Goal: Task Accomplishment & Management: Manage account settings

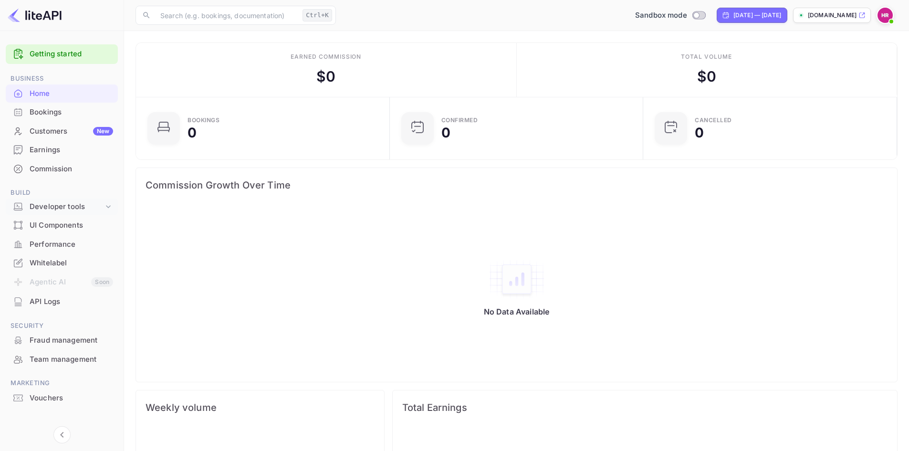
click at [106, 207] on icon at bounding box center [109, 207] width 10 height 10
click at [64, 265] on p "Integrations" at bounding box center [52, 267] width 38 height 10
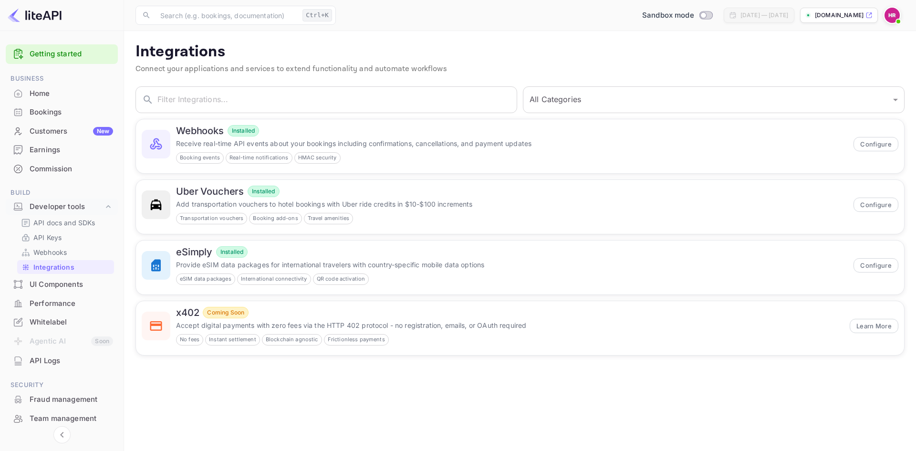
click at [70, 282] on div "UI Components" at bounding box center [72, 284] width 84 height 11
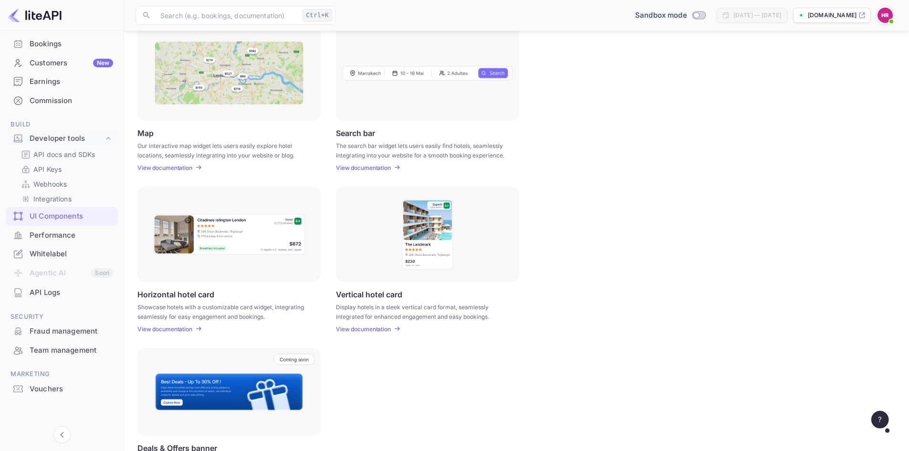
scroll to position [191, 0]
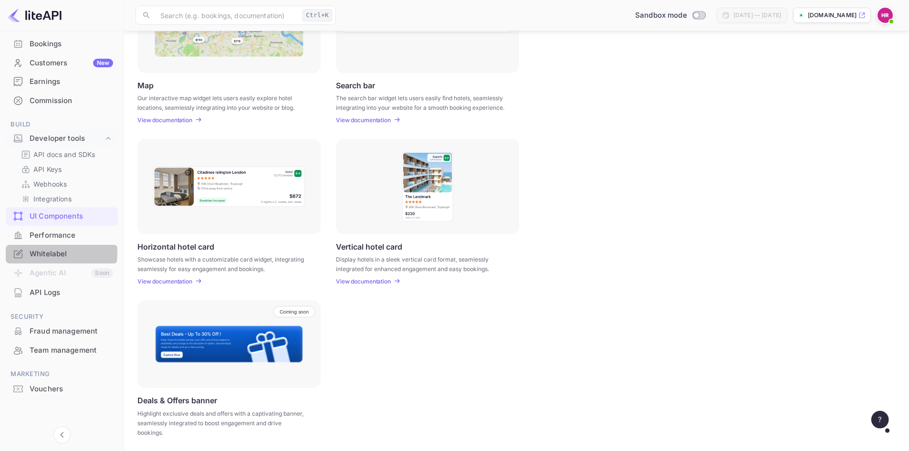
click at [49, 253] on div "Whitelabel" at bounding box center [72, 254] width 84 height 11
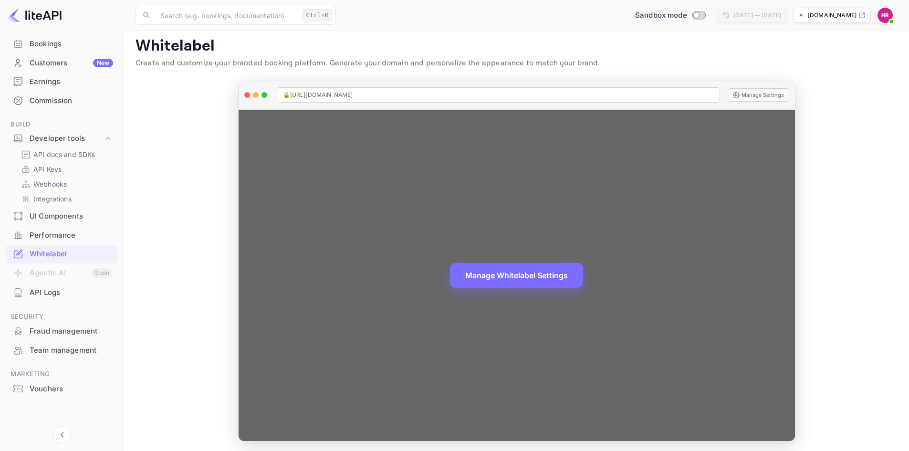
scroll to position [8, 0]
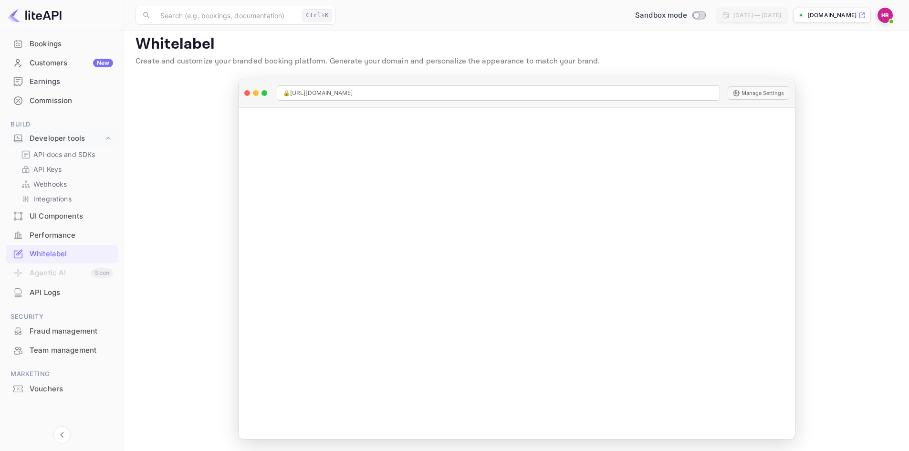
click at [725, 14] on div "[DATE] — [DATE]" at bounding box center [758, 15] width 48 height 9
click at [725, 16] on 2 at bounding box center [801, 15] width 5 height 5
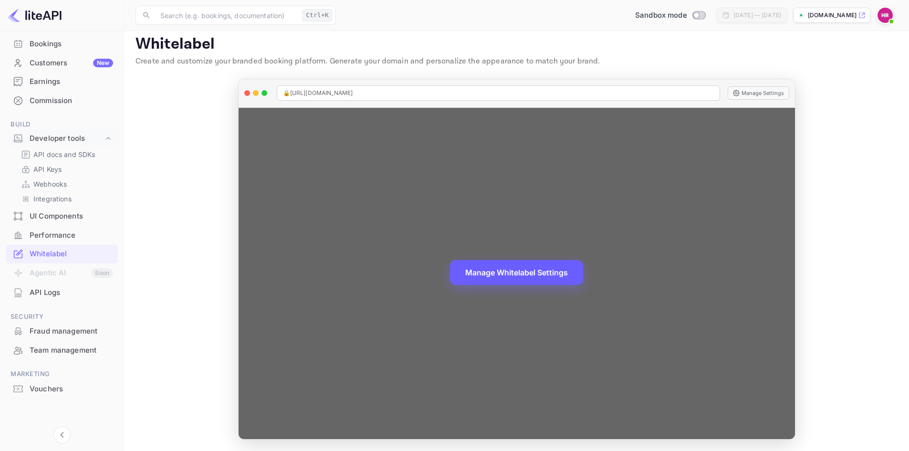
click at [499, 276] on button "Manage Whitelabel Settings" at bounding box center [516, 272] width 133 height 25
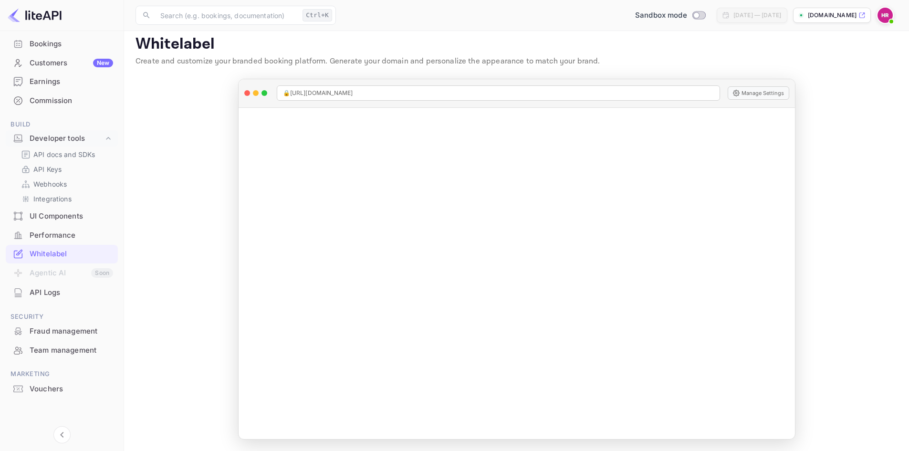
drag, startPoint x: 855, startPoint y: 16, endPoint x: 810, endPoint y: 0, distance: 47.1
click at [725, 0] on div "​ Ctrl+K ​ Sandbox mode [DATE] — [DATE] [DOMAIN_NAME]" at bounding box center [516, 15] width 785 height 31
click at [725, 9] on span at bounding box center [885, 15] width 17 height 17
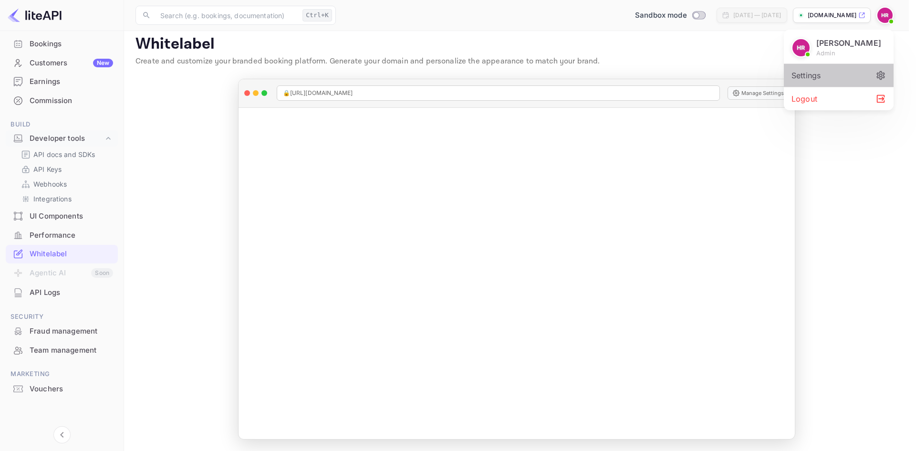
click at [725, 79] on div "Settings" at bounding box center [839, 75] width 110 height 23
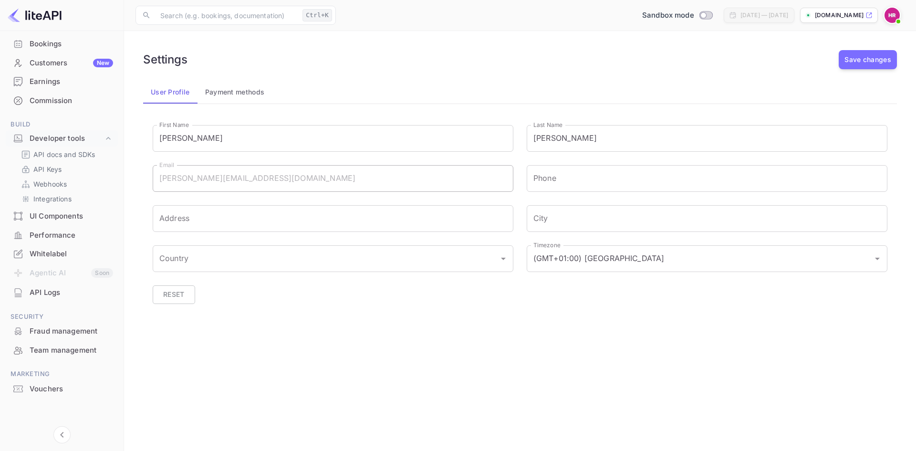
click at [246, 321] on div "First Name [PERSON_NAME] First Name Last Name [PERSON_NAME] Last Name Email [PE…" at bounding box center [513, 217] width 748 height 211
click at [725, 14] on img at bounding box center [892, 15] width 15 height 15
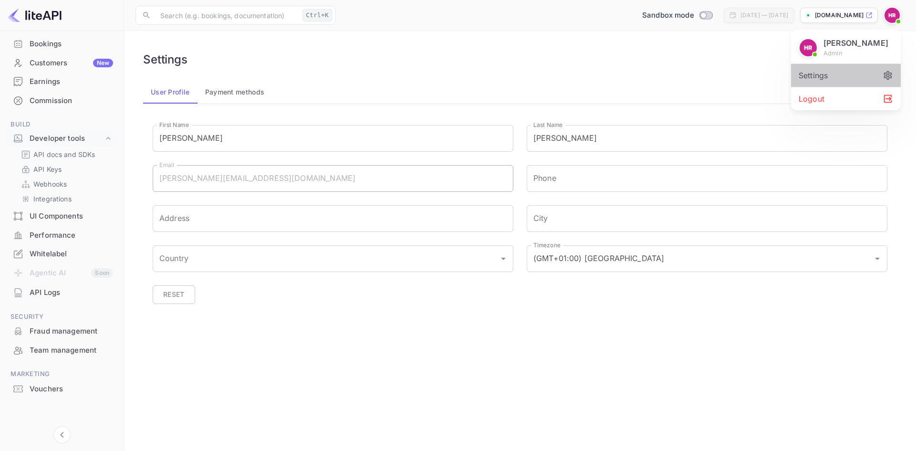
click at [725, 74] on div "Settings" at bounding box center [846, 75] width 110 height 23
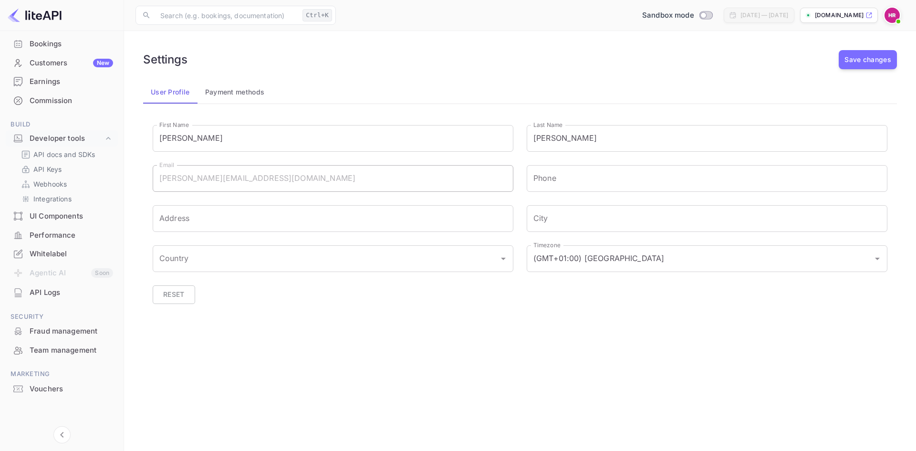
click at [235, 91] on div "[PERSON_NAME] admin Settings Logout" at bounding box center [458, 225] width 916 height 451
click at [232, 98] on div "[PERSON_NAME] admin Settings Logout" at bounding box center [458, 225] width 916 height 451
click at [232, 93] on div "[PERSON_NAME] admin Settings Logout" at bounding box center [458, 225] width 916 height 451
click at [174, 90] on div "[PERSON_NAME] admin Settings Logout" at bounding box center [458, 225] width 916 height 451
click at [45, 48] on div "[PERSON_NAME] admin Settings Logout" at bounding box center [458, 225] width 916 height 451
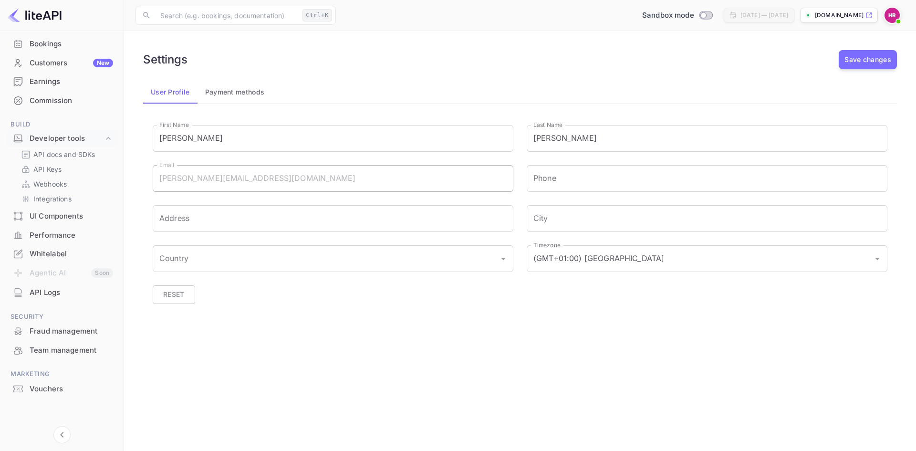
click at [47, 71] on div "[PERSON_NAME] admin Settings Logout" at bounding box center [458, 225] width 916 height 451
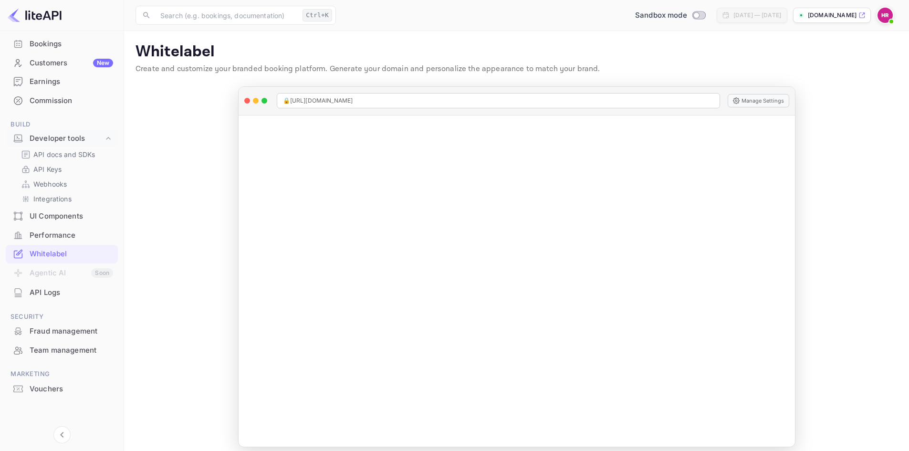
click at [61, 61] on div "Customers New" at bounding box center [72, 63] width 84 height 11
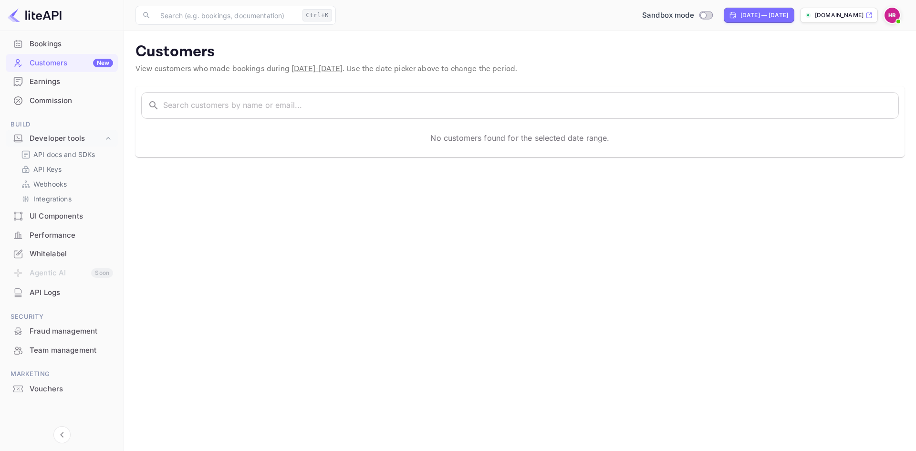
click at [53, 43] on div "Bookings" at bounding box center [72, 44] width 84 height 11
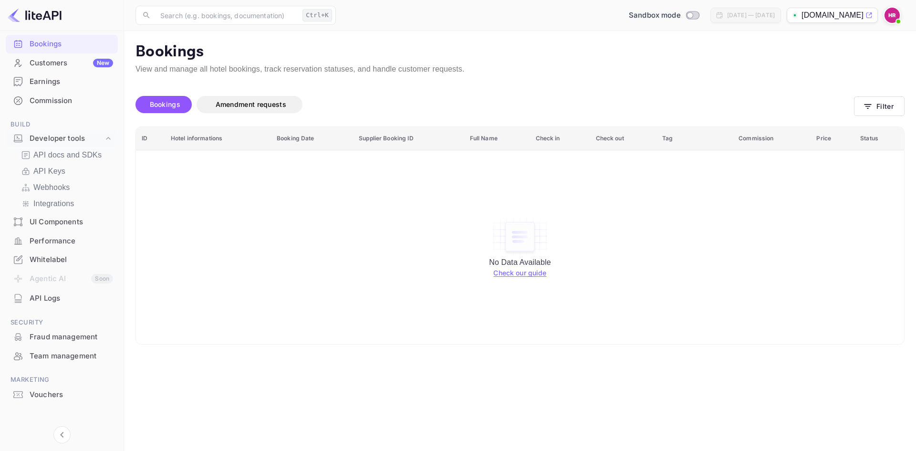
click at [51, 260] on div "Whitelabel" at bounding box center [72, 259] width 84 height 11
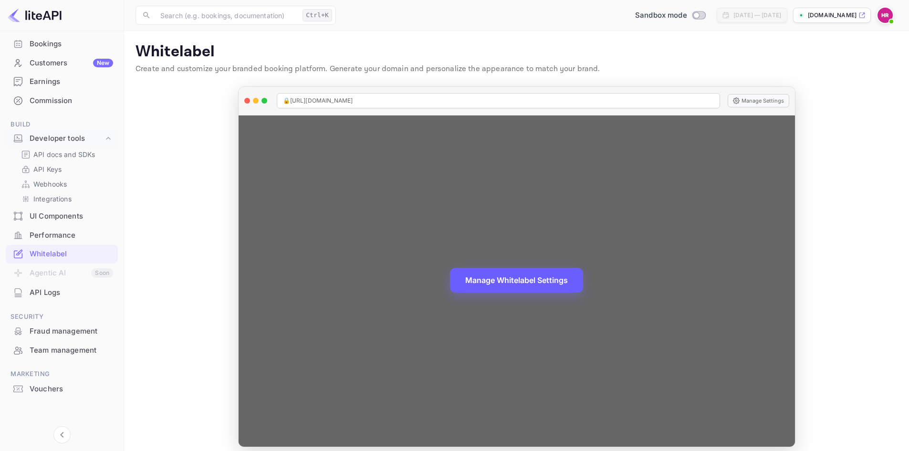
click at [537, 283] on button "Manage Whitelabel Settings" at bounding box center [516, 280] width 133 height 25
click at [342, 104] on span "🔒 [URL][DOMAIN_NAME]" at bounding box center [318, 100] width 70 height 9
drag, startPoint x: 322, startPoint y: 104, endPoint x: 358, endPoint y: 102, distance: 36.3
click at [353, 102] on span "🔒 [URL][DOMAIN_NAME]" at bounding box center [318, 100] width 70 height 9
click at [335, 101] on span "🔒 [URL][DOMAIN_NAME]" at bounding box center [318, 100] width 70 height 9
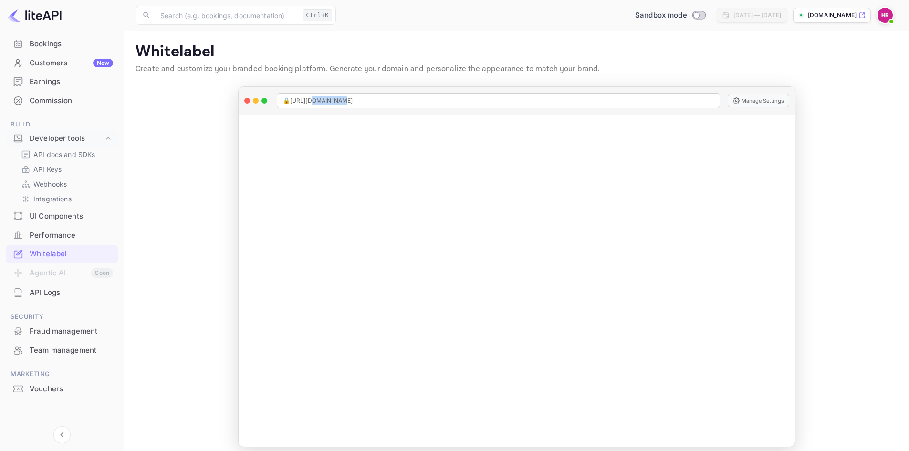
click at [725, 17] on img at bounding box center [885, 15] width 15 height 15
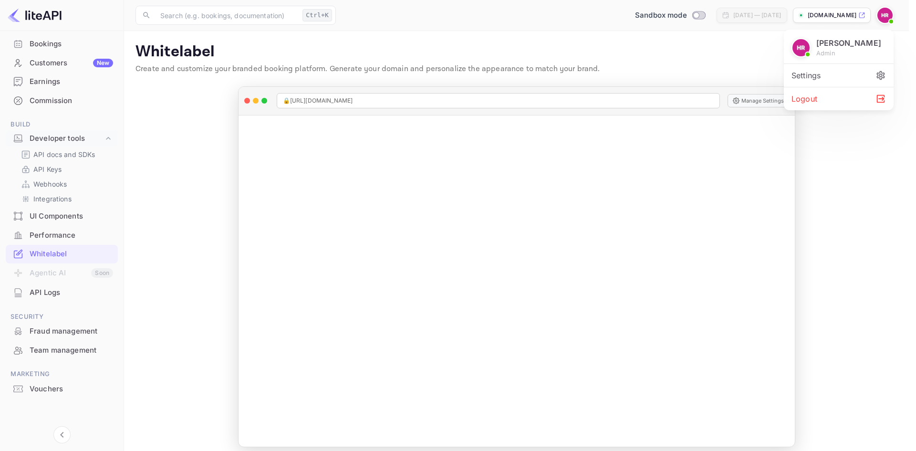
click at [725, 43] on p "[PERSON_NAME]" at bounding box center [849, 42] width 65 height 11
click at [725, 79] on div "Settings" at bounding box center [839, 75] width 110 height 23
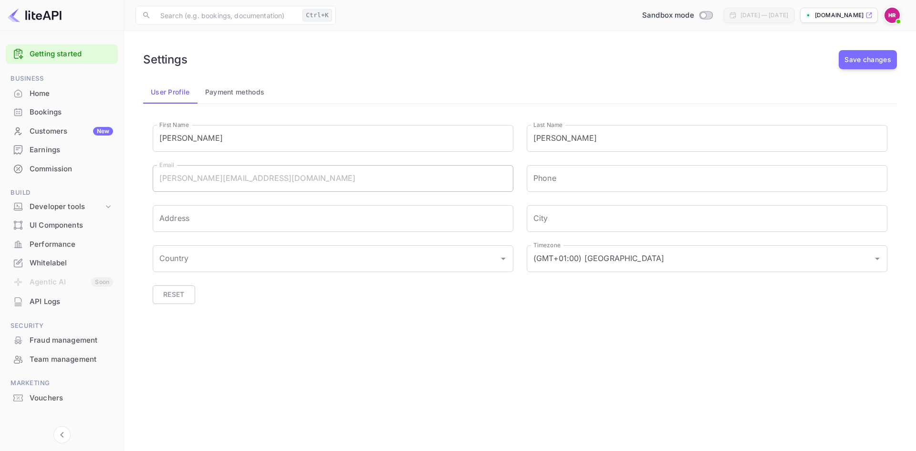
click at [894, 19] on img at bounding box center [892, 15] width 15 height 15
click at [654, 51] on div at bounding box center [458, 225] width 916 height 451
click at [864, 59] on button "Save changes" at bounding box center [868, 59] width 58 height 19
click at [897, 21] on span at bounding box center [899, 22] width 4 height 4
click at [105, 208] on div at bounding box center [458, 225] width 916 height 451
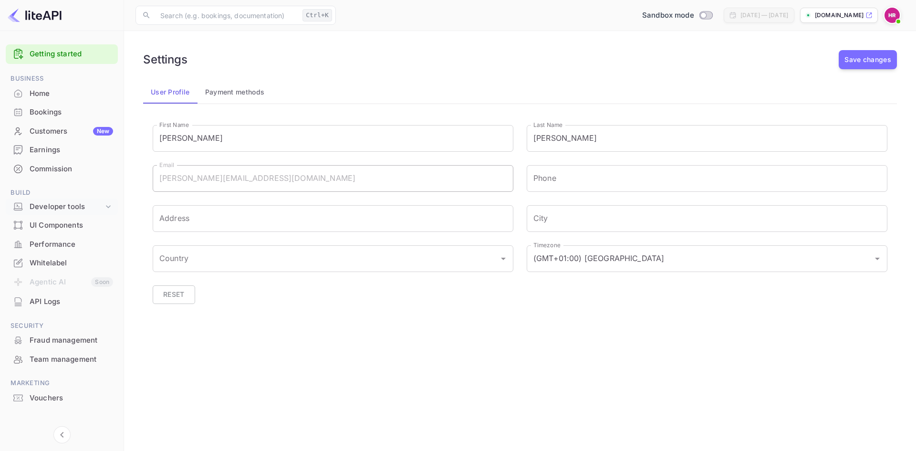
click at [77, 207] on div "Developer tools" at bounding box center [67, 206] width 74 height 11
click at [59, 304] on div "API Logs" at bounding box center [72, 301] width 84 height 11
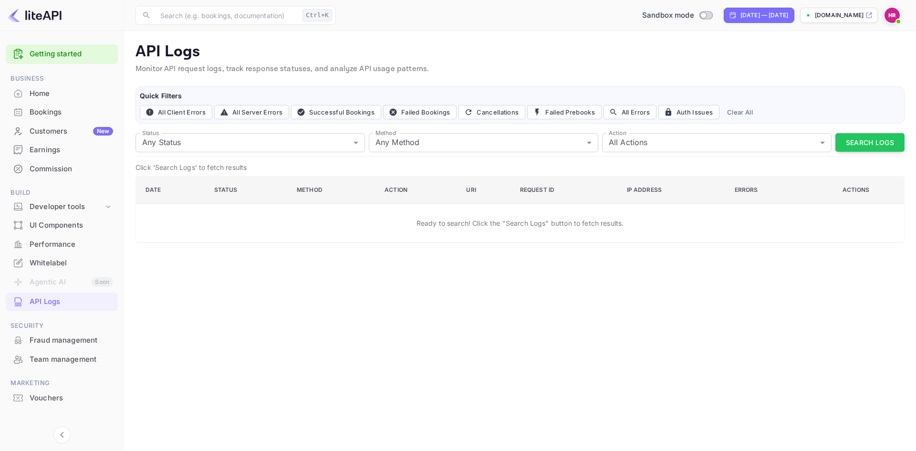
click at [46, 167] on div "Commission" at bounding box center [72, 169] width 84 height 11
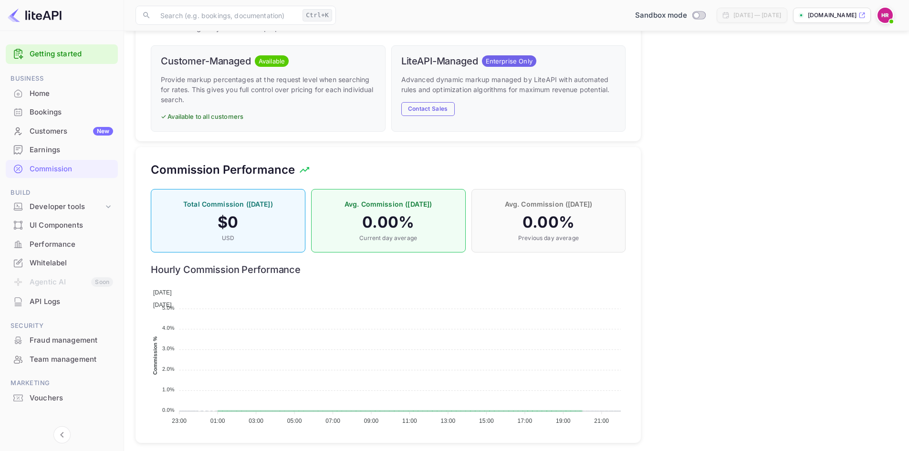
scroll to position [507, 0]
